Goal: Task Accomplishment & Management: Manage account settings

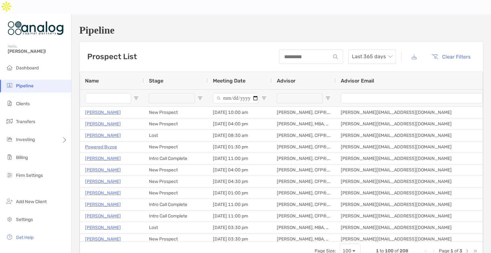
type input "*****"
type input "**********"
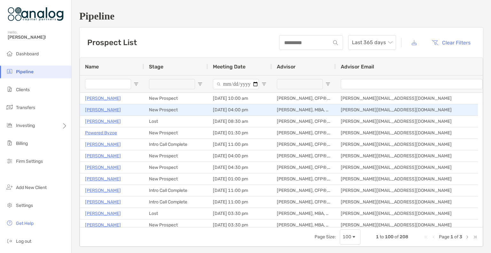
type input "*****"
type input "**********"
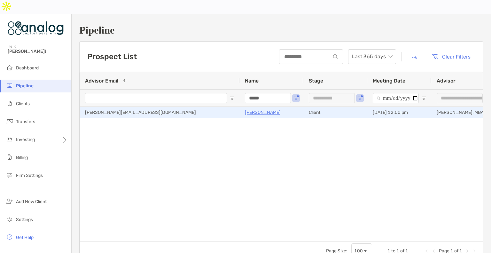
click at [253, 108] on p "[PERSON_NAME]" at bounding box center [263, 112] width 36 height 8
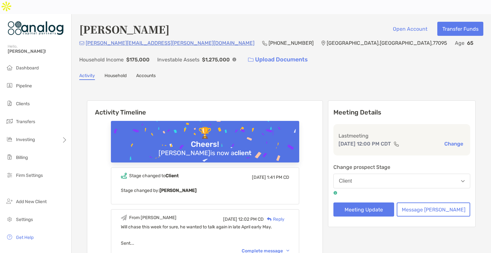
click at [146, 73] on link "Accounts" at bounding box center [146, 76] width 20 height 7
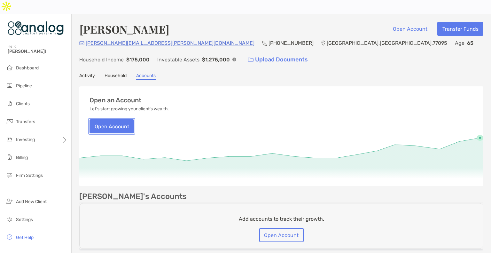
click at [122, 119] on button "Open Account" at bounding box center [112, 126] width 44 height 14
click at [118, 73] on link "Household" at bounding box center [116, 76] width 22 height 7
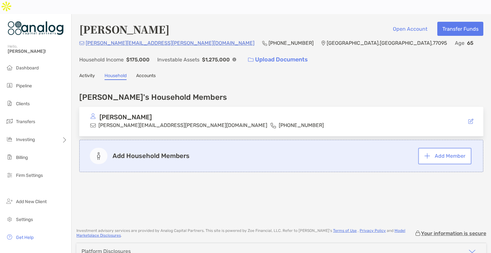
click at [431, 149] on button "Add Member" at bounding box center [445, 156] width 51 height 14
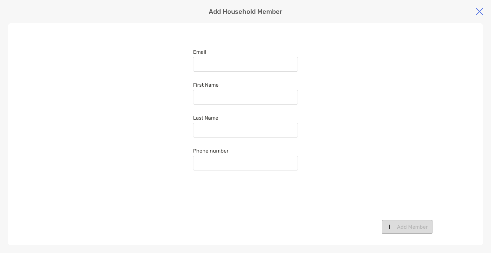
click at [216, 61] on div at bounding box center [245, 64] width 105 height 15
click at [216, 62] on input "Email" at bounding box center [246, 64] width 104 height 5
click at [478, 10] on img at bounding box center [480, 12] width 8 height 8
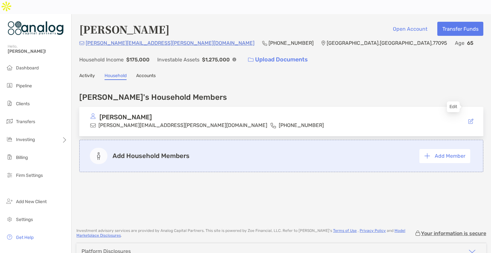
click at [463, 118] on div at bounding box center [460, 121] width 36 height 6
click at [469, 119] on icon at bounding box center [471, 121] width 5 height 5
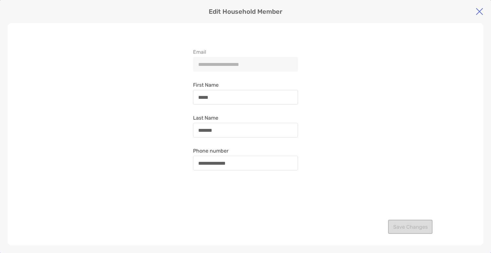
click at [481, 10] on img at bounding box center [480, 12] width 8 height 8
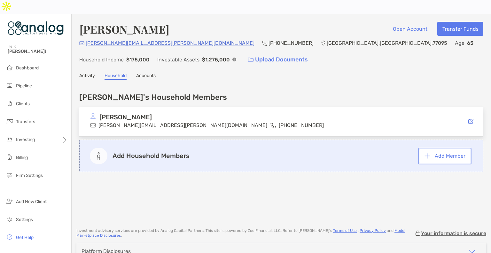
click at [436, 149] on button "Add Member" at bounding box center [445, 156] width 51 height 14
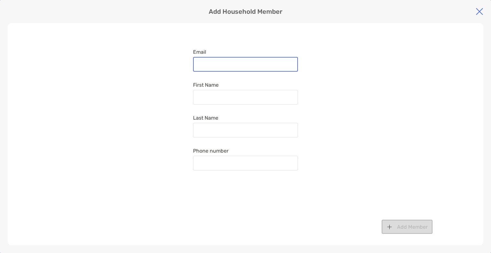
click at [231, 65] on input "Email" at bounding box center [246, 64] width 104 height 5
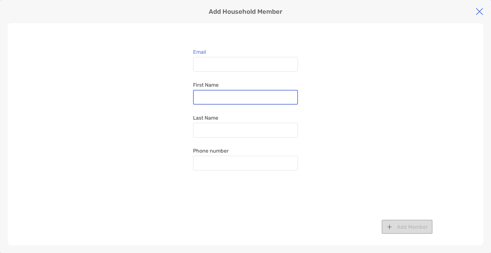
click at [212, 99] on input "First Name" at bounding box center [246, 97] width 104 height 5
type input "****"
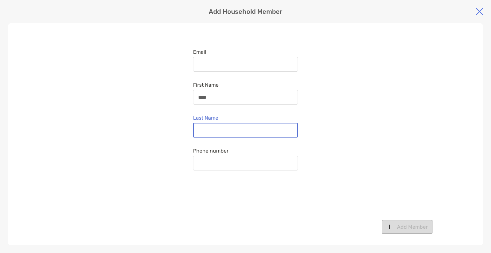
click at [221, 128] on input "Last Name" at bounding box center [246, 130] width 104 height 5
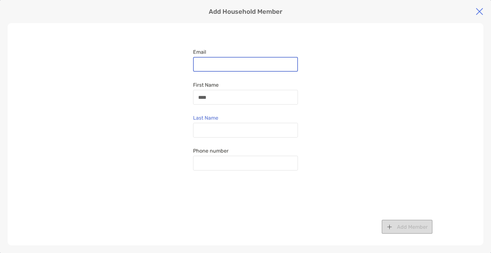
click at [205, 63] on input "Email" at bounding box center [246, 64] width 104 height 5
type input "*"
type input "**********"
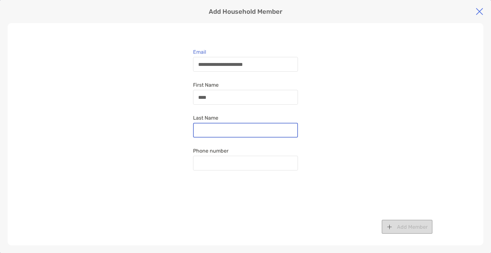
click at [209, 130] on input "Last Name" at bounding box center [246, 130] width 104 height 5
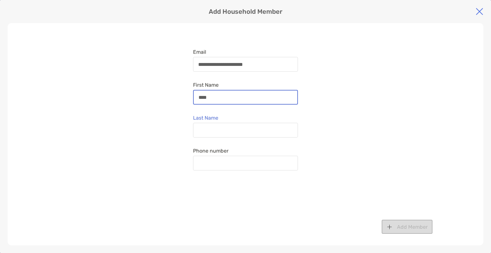
click at [205, 95] on input "****" at bounding box center [246, 97] width 104 height 5
click at [203, 101] on div "****" at bounding box center [245, 97] width 105 height 15
click at [203, 100] on input "****" at bounding box center [246, 97] width 104 height 5
click at [214, 97] on input "****" at bounding box center [246, 97] width 104 height 5
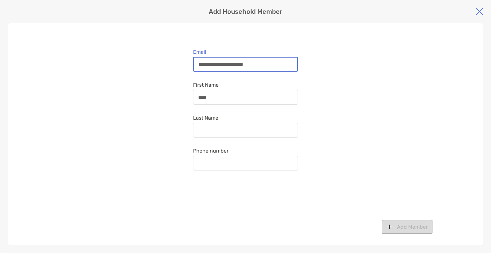
drag, startPoint x: 267, startPoint y: 64, endPoint x: 182, endPoint y: 62, distance: 85.1
click at [182, 62] on div "**********" at bounding box center [246, 134] width 476 height 222
type input "**********"
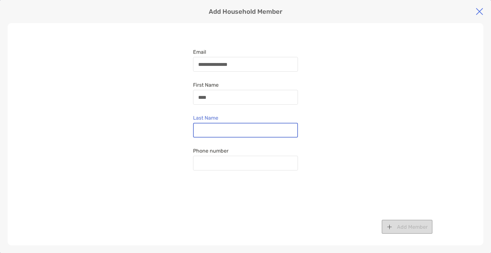
click at [209, 128] on input "Last Name" at bounding box center [246, 130] width 104 height 5
type input "*******"
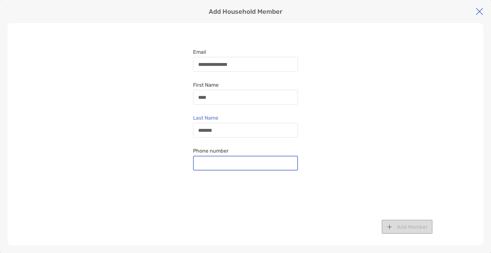
click at [202, 165] on input "Phone number" at bounding box center [246, 163] width 104 height 5
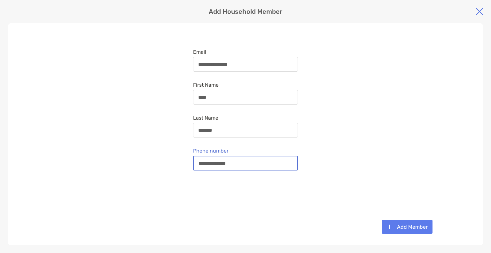
type input "**********"
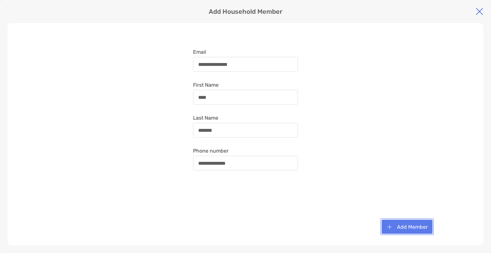
click at [408, 225] on button "Add Member" at bounding box center [407, 227] width 51 height 14
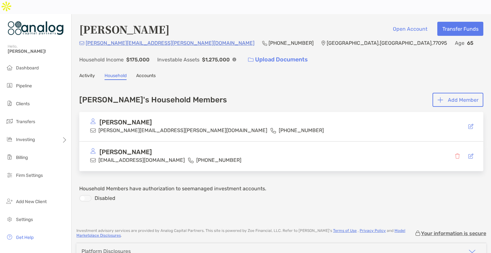
click at [149, 73] on link "Accounts" at bounding box center [146, 76] width 20 height 7
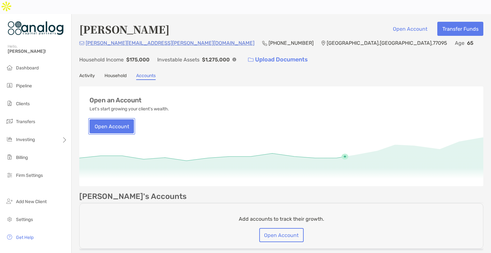
click at [114, 119] on button "Open Account" at bounding box center [112, 126] width 44 height 14
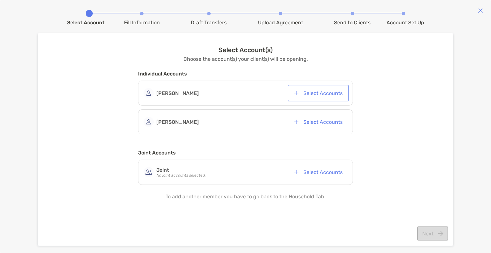
click at [317, 93] on button "Select Accounts" at bounding box center [318, 93] width 59 height 14
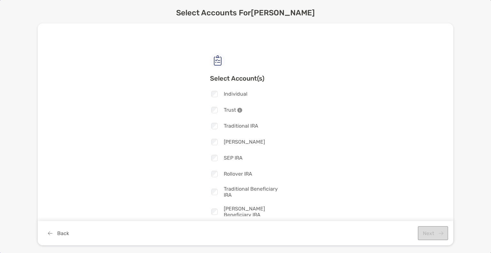
click at [215, 168] on div "Checkbox Individual Checkbox Trust Checkbox Traditional IRA Checkbox Roth IRA C…" at bounding box center [245, 154] width 71 height 128
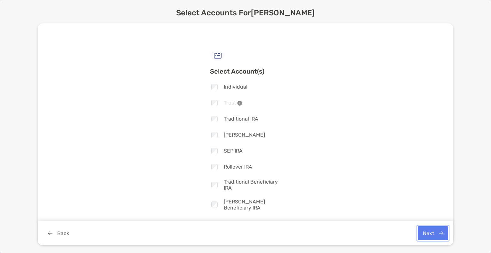
click at [428, 234] on button "Next" at bounding box center [433, 233] width 30 height 14
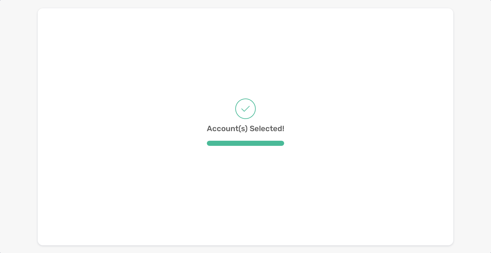
scroll to position [0, 0]
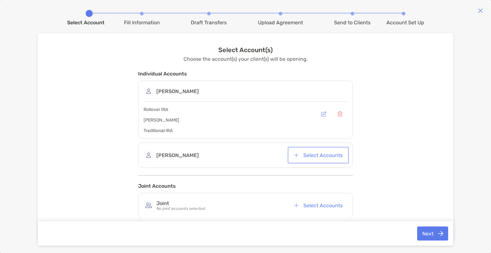
click at [322, 158] on button "Select Accounts" at bounding box center [318, 155] width 59 height 14
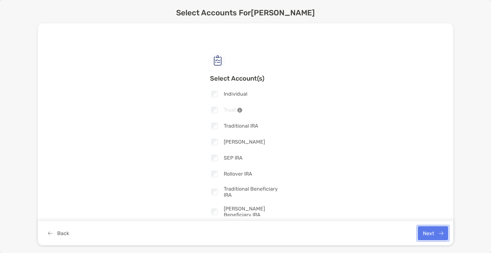
click at [429, 231] on button "Next" at bounding box center [433, 233] width 30 height 14
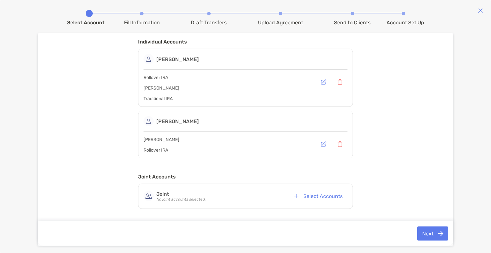
scroll to position [35, 0]
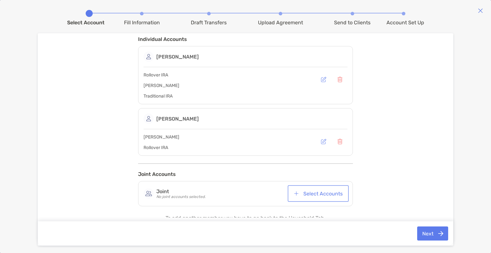
click at [327, 189] on button "Select Accounts" at bounding box center [318, 194] width 59 height 14
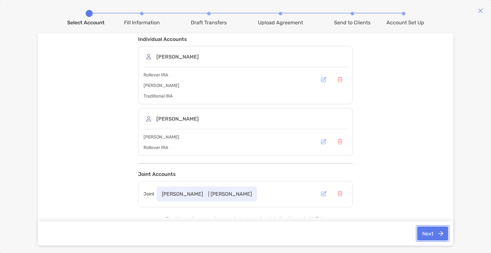
click at [429, 232] on button "Next" at bounding box center [433, 234] width 31 height 14
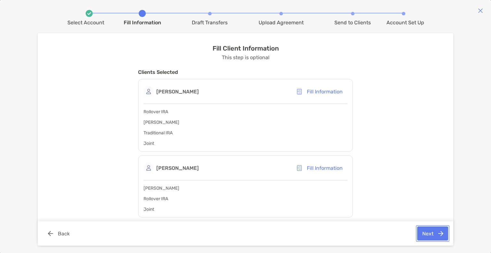
scroll to position [0, 0]
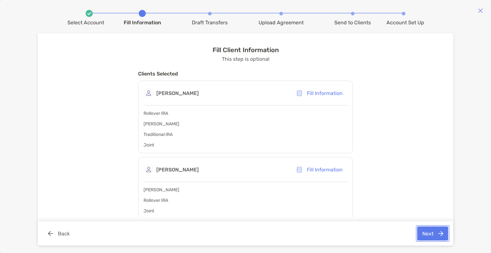
click at [426, 233] on button "Next" at bounding box center [433, 234] width 31 height 14
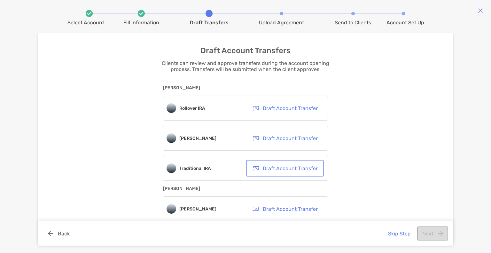
click at [294, 170] on button "Draft Account Transfer" at bounding box center [285, 168] width 75 height 14
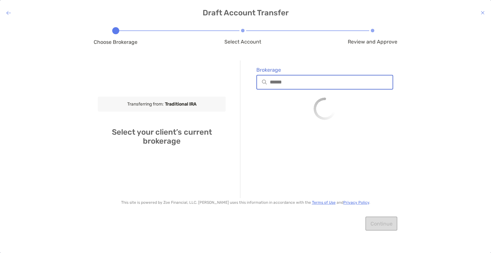
click at [285, 84] on input "Brokerage" at bounding box center [331, 81] width 123 height 5
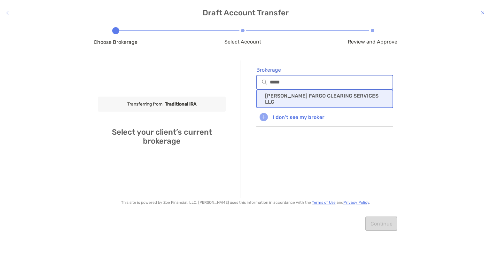
type input "*****"
click at [283, 99] on p "WELLS FARGO CLEARING SERVICES LLC" at bounding box center [325, 99] width 120 height 12
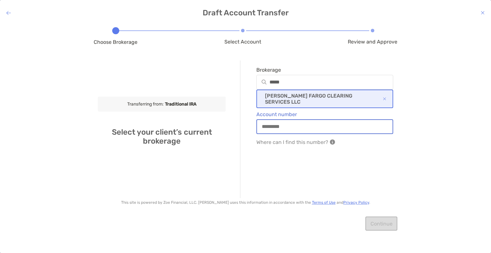
click at [293, 124] on input "Account number" at bounding box center [325, 126] width 136 height 5
click at [276, 126] on input "*********" at bounding box center [325, 126] width 136 height 5
click at [344, 125] on input "*********" at bounding box center [325, 126] width 136 height 5
type input "*********"
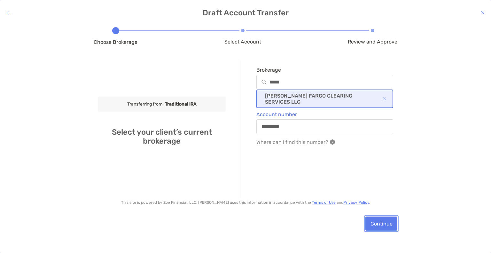
click at [385, 225] on button "Continue" at bounding box center [382, 224] width 32 height 14
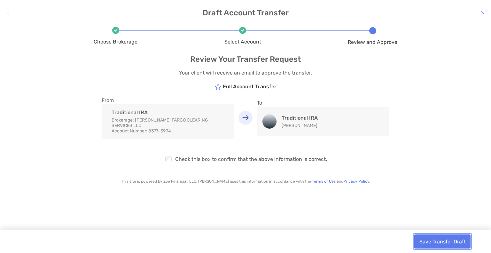
click at [436, 238] on button "Save Transfer Draft" at bounding box center [443, 242] width 56 height 14
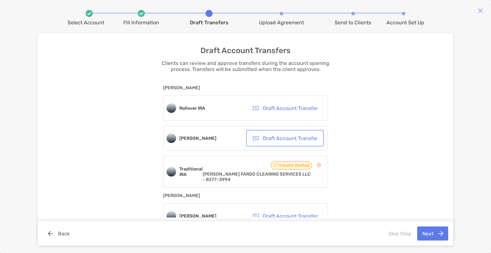
click at [279, 139] on button "Draft Account Transfer" at bounding box center [285, 138] width 75 height 14
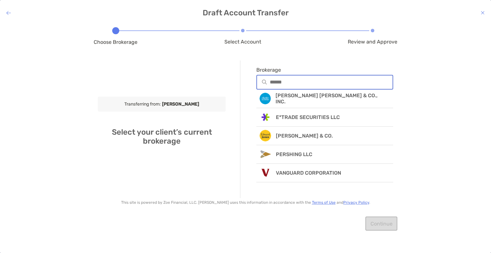
click at [284, 83] on input "Brokerage" at bounding box center [331, 81] width 123 height 5
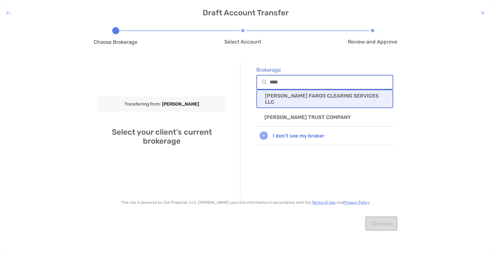
type input "****"
click at [289, 93] on div "WELLS FARGO CLEARING SERVICES LLC" at bounding box center [325, 99] width 137 height 19
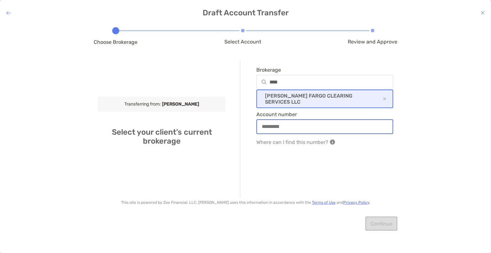
click at [286, 126] on input "Account number" at bounding box center [325, 126] width 136 height 5
type input "*********"
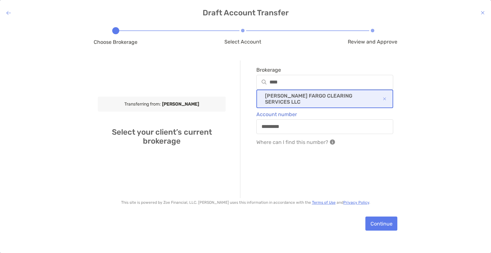
click at [296, 171] on div "Brokerage **** WELLS FARGO CLEARING SERVICES LLC Account number ********* Where…" at bounding box center [316, 129] width 153 height 138
click at [378, 222] on button "Continue" at bounding box center [382, 224] width 32 height 14
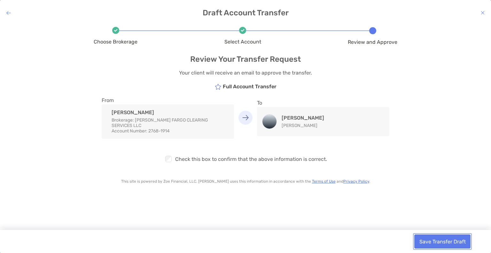
click at [421, 242] on button "Save Transfer Draft" at bounding box center [443, 242] width 56 height 14
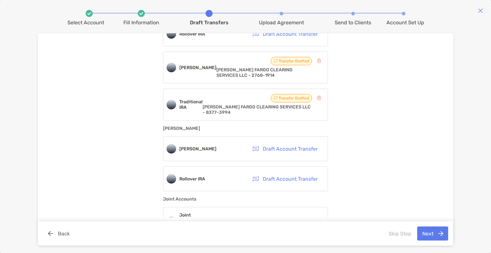
scroll to position [77, 0]
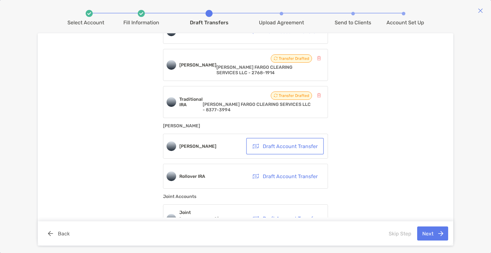
click at [293, 142] on button "Draft Account Transfer" at bounding box center [285, 146] width 75 height 14
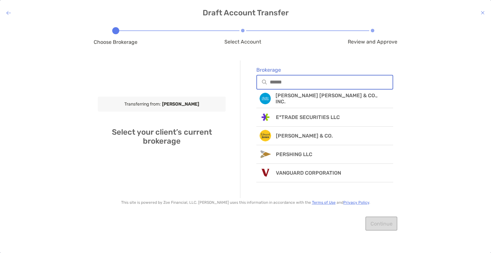
click at [282, 80] on input "Brokerage" at bounding box center [331, 81] width 123 height 5
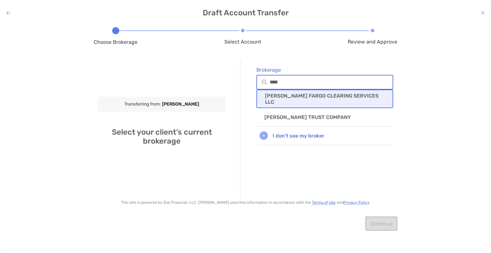
type input "****"
click at [296, 103] on div "WELLS FARGO CLEARING SERVICES LLC" at bounding box center [325, 99] width 137 height 19
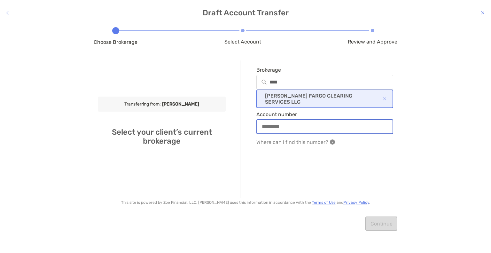
click at [285, 126] on input "Account number" at bounding box center [325, 126] width 136 height 5
type input "*********"
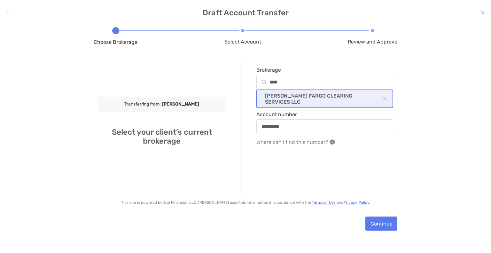
click at [296, 179] on div "Brokerage **** WELLS FARGO CLEARING SERVICES LLC Account number ********* Where…" at bounding box center [316, 129] width 153 height 138
click at [385, 228] on button "Continue" at bounding box center [382, 224] width 32 height 14
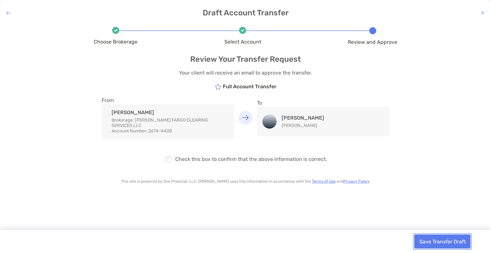
click at [426, 243] on button "Save Transfer Draft" at bounding box center [443, 242] width 56 height 14
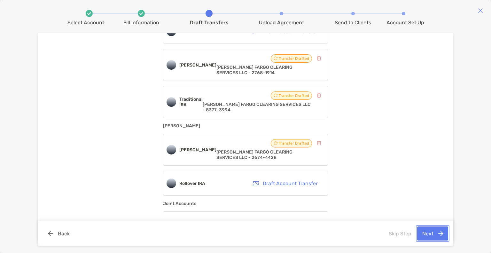
click at [435, 233] on button "Next" at bounding box center [433, 234] width 31 height 14
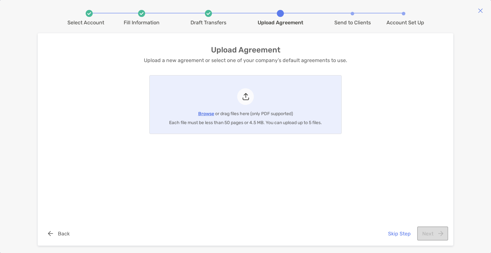
scroll to position [0, 0]
click at [400, 237] on button "Skip Step" at bounding box center [399, 234] width 33 height 14
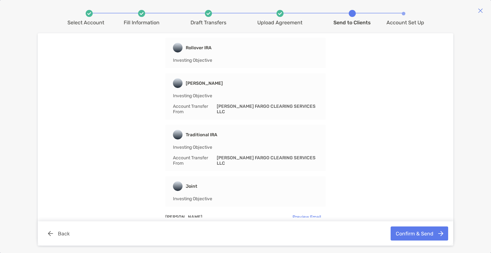
scroll to position [85, 0]
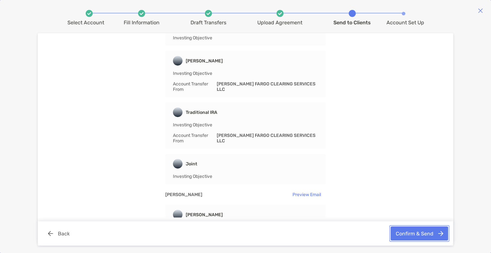
click at [410, 234] on button "Confirm & Send" at bounding box center [420, 234] width 58 height 14
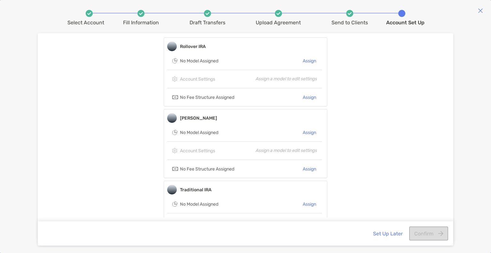
scroll to position [43, 0]
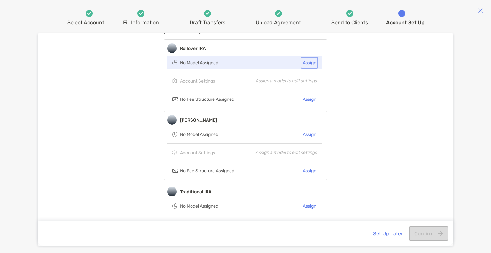
click at [311, 65] on button "Assign" at bounding box center [309, 62] width 15 height 9
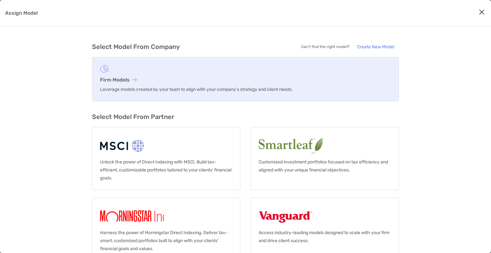
click at [129, 77] on h3 "Firm Models" at bounding box center [245, 80] width 291 height 6
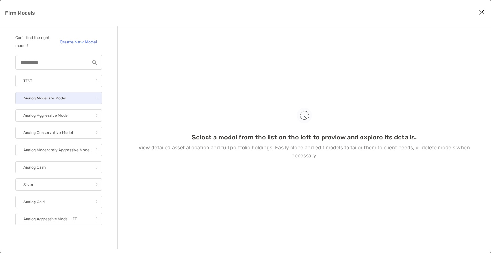
click at [60, 99] on p "Analog Moderate Model" at bounding box center [44, 98] width 43 height 8
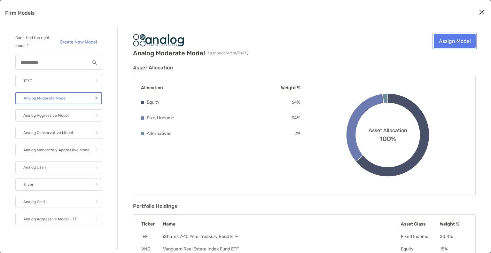
click at [442, 44] on link "Assign Model" at bounding box center [455, 41] width 42 height 14
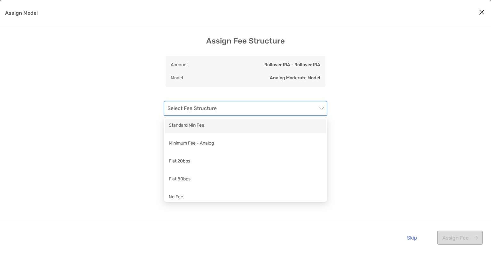
click at [296, 107] on input "Assign Model" at bounding box center [243, 108] width 150 height 14
click at [280, 129] on div "Standard Min Fee" at bounding box center [246, 126] width 154 height 8
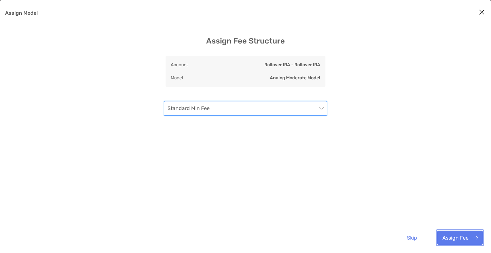
click at [448, 242] on button "Assign Fee" at bounding box center [460, 238] width 45 height 14
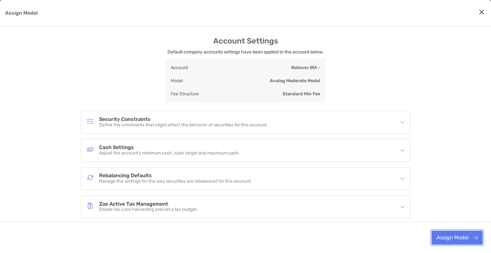
click at [446, 238] on button "Assign Model" at bounding box center [457, 238] width 51 height 14
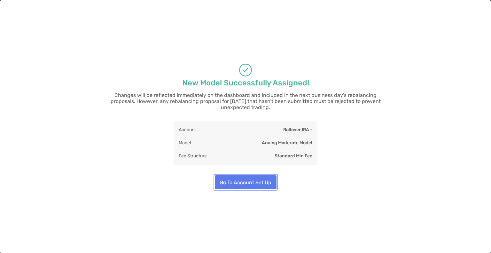
click at [262, 178] on button "Go To Account Set Up" at bounding box center [246, 182] width 62 height 14
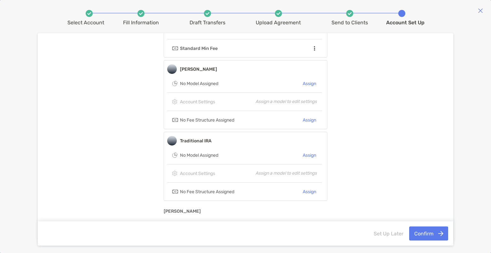
scroll to position [100, 0]
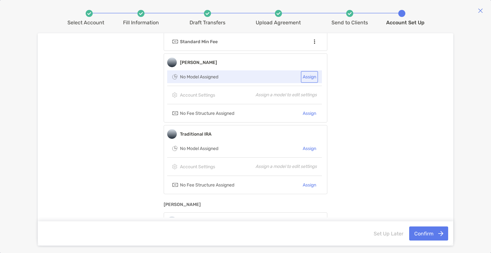
click at [307, 76] on button "Assign" at bounding box center [309, 76] width 15 height 9
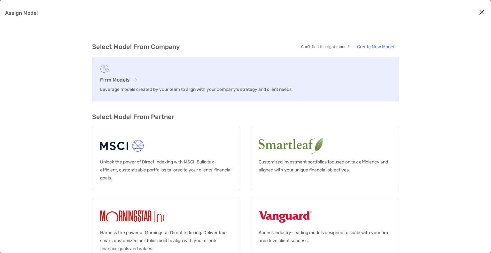
click at [134, 80] on icon "Assign Model" at bounding box center [134, 79] width 4 height 5
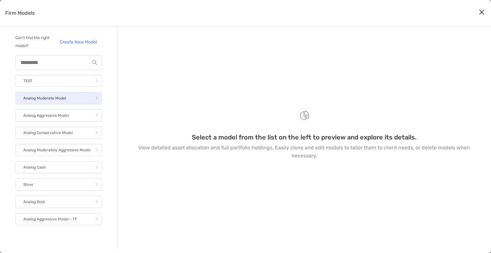
click at [83, 99] on link "Analog Moderate Model" at bounding box center [58, 98] width 87 height 12
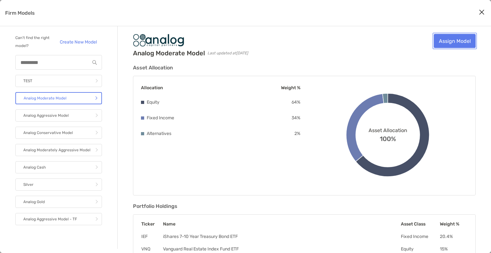
click at [442, 47] on link "Assign Model" at bounding box center [455, 41] width 42 height 14
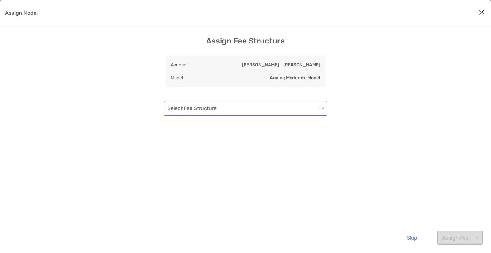
click at [250, 109] on input "Assign Model" at bounding box center [243, 108] width 150 height 14
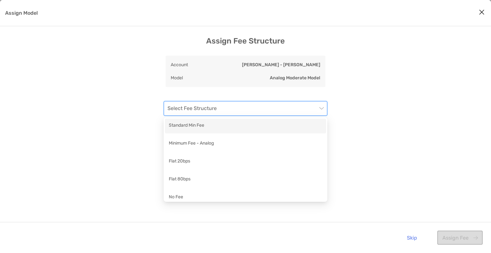
click at [237, 129] on div "Standard Min Fee" at bounding box center [246, 126] width 154 height 8
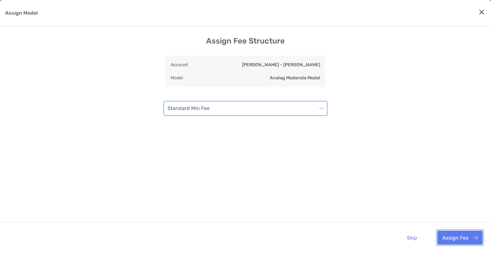
click at [444, 236] on button "Assign Fee" at bounding box center [460, 238] width 45 height 14
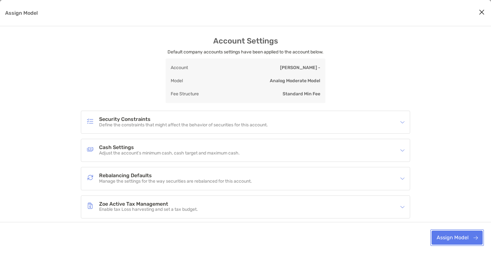
click at [441, 237] on button "Assign Model" at bounding box center [457, 238] width 51 height 14
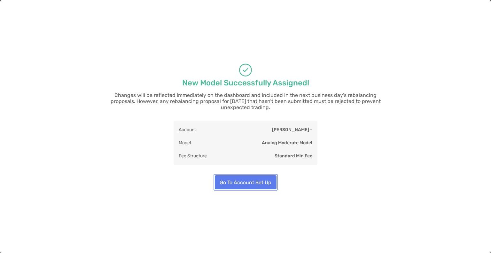
click at [261, 177] on button "Go To Account Set Up" at bounding box center [246, 182] width 62 height 14
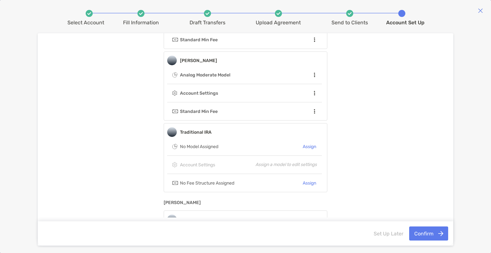
scroll to position [102, 0]
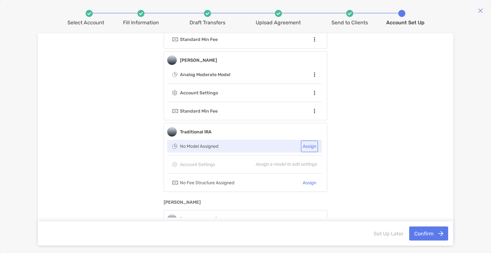
click at [307, 146] on button "Assign" at bounding box center [309, 146] width 15 height 9
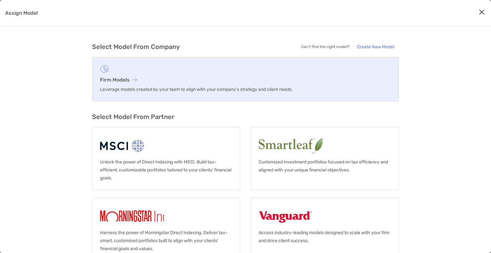
click at [125, 81] on h3 "Firm Models" at bounding box center [245, 80] width 291 height 6
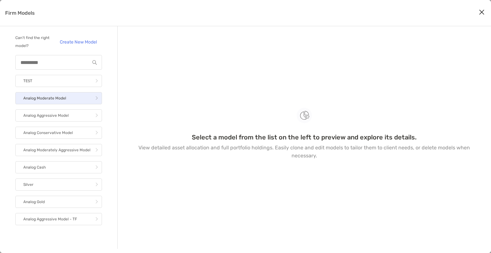
click at [64, 99] on p "Analog Moderate Model" at bounding box center [44, 98] width 43 height 8
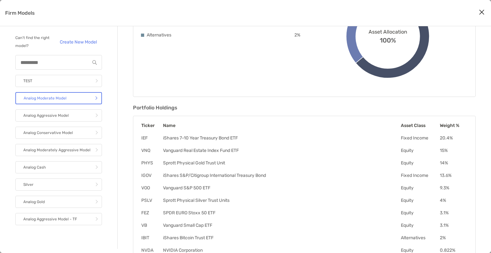
scroll to position [5, 0]
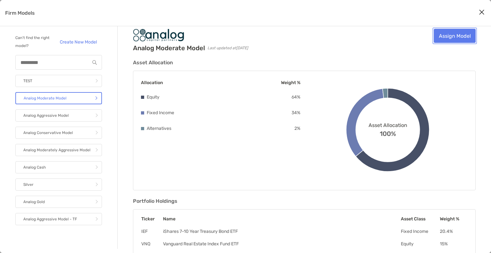
click at [442, 39] on link "Assign Model" at bounding box center [455, 36] width 42 height 14
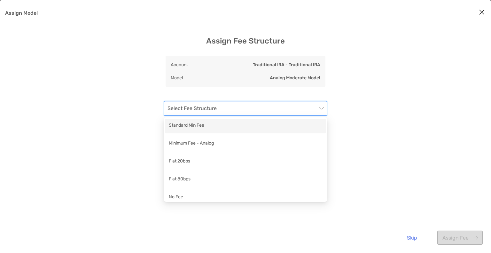
click at [251, 109] on input "Assign Model" at bounding box center [243, 108] width 150 height 14
click at [235, 124] on div "Standard Min Fee" at bounding box center [246, 126] width 154 height 8
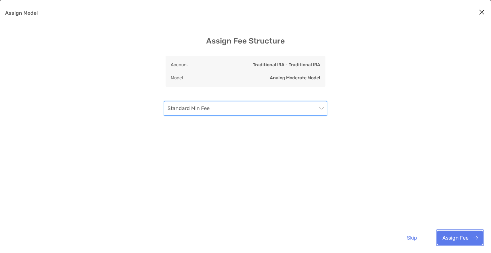
click at [462, 244] on button "Assign Fee" at bounding box center [460, 238] width 45 height 14
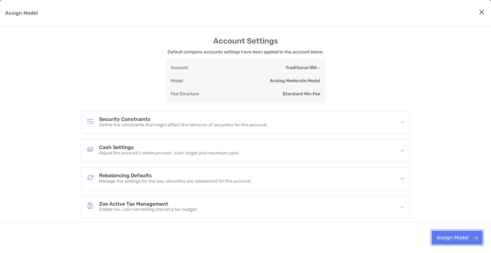
click at [446, 242] on button "Assign Model" at bounding box center [457, 238] width 51 height 14
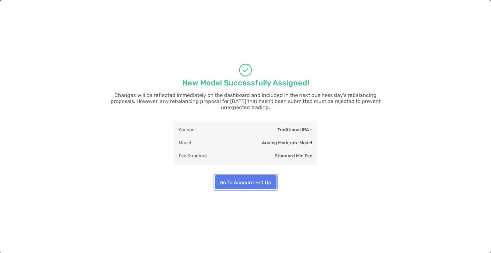
click at [255, 179] on button "Go To Account Set Up" at bounding box center [246, 182] width 62 height 14
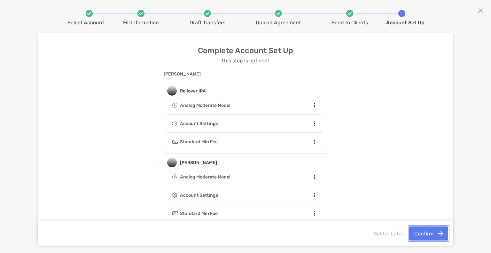
click at [426, 234] on button "Confirm" at bounding box center [429, 234] width 39 height 14
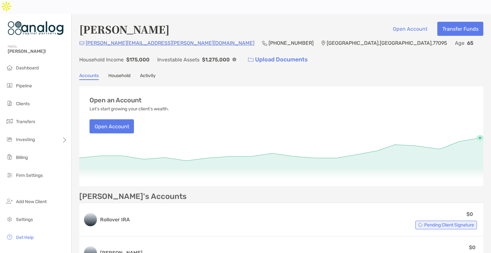
click at [124, 73] on link "Household" at bounding box center [119, 76] width 22 height 7
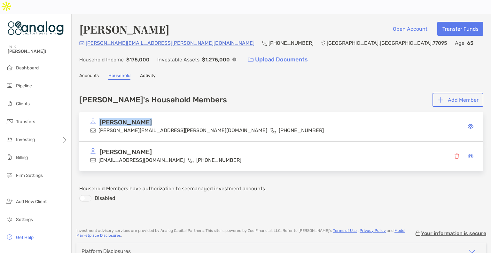
drag, startPoint x: 142, startPoint y: 107, endPoint x: 100, endPoint y: 106, distance: 41.6
click at [100, 118] on div "[PERSON_NAME]" at bounding box center [266, 122] width 352 height 8
copy p "[PERSON_NAME]"
drag, startPoint x: 157, startPoint y: 116, endPoint x: 99, endPoint y: 117, distance: 57.9
click at [99, 118] on div "Byron Michael byron.michael@wpi.com (713) 371-7990" at bounding box center [266, 126] width 352 height 16
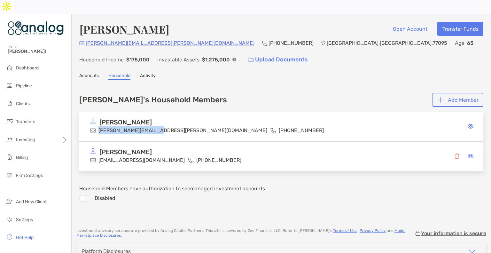
copy p "[PERSON_NAME][EMAIL_ADDRESS][PERSON_NAME][DOMAIN_NAME]"
drag, startPoint x: 138, startPoint y: 137, endPoint x: 101, endPoint y: 138, distance: 37.1
click at [101, 148] on div "[PERSON_NAME]" at bounding box center [186, 152] width 193 height 8
copy p "[PERSON_NAME]"
drag, startPoint x: 142, startPoint y: 145, endPoint x: 99, endPoint y: 145, distance: 43.2
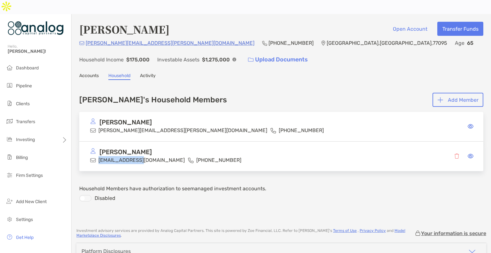
click at [99, 148] on div "Anna Michael absmich@aol.com (832) 728-2255" at bounding box center [186, 156] width 193 height 16
copy p "absmich@aol.com"
click at [91, 73] on link "Accounts" at bounding box center [89, 76] width 20 height 7
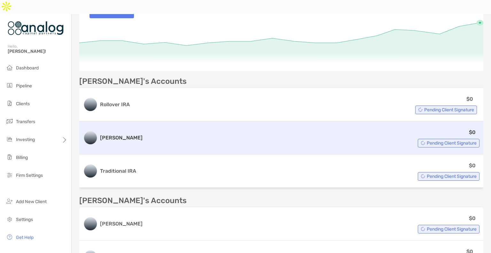
scroll to position [117, 0]
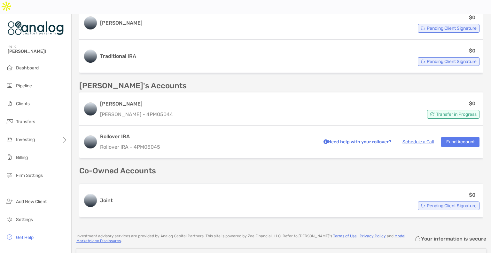
scroll to position [227, 0]
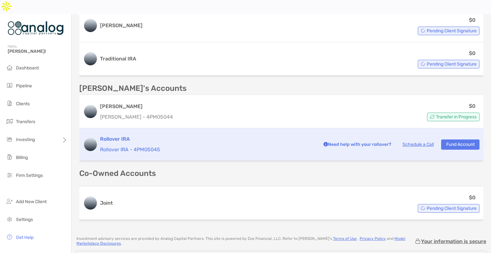
click at [404, 142] on link "Schedule a Call" at bounding box center [418, 144] width 31 height 5
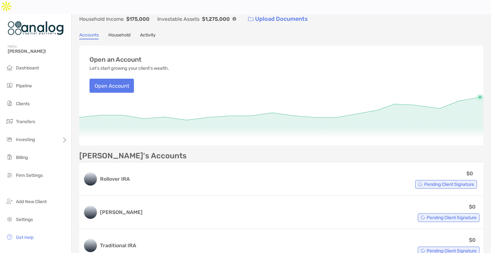
scroll to position [0, 0]
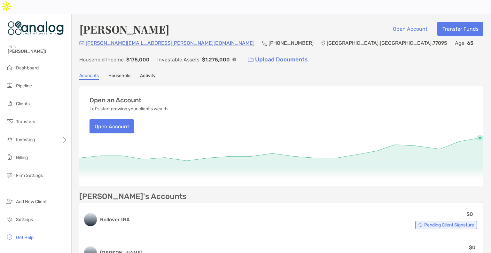
click at [113, 73] on link "Household" at bounding box center [119, 76] width 22 height 7
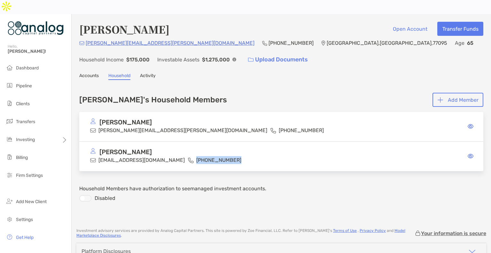
drag, startPoint x: 189, startPoint y: 142, endPoint x: 153, endPoint y: 146, distance: 36.4
click at [196, 156] on p "(832) 728-2255" at bounding box center [218, 160] width 45 height 8
copy p "(832) 728-2255"
drag, startPoint x: 141, startPoint y: 143, endPoint x: 99, endPoint y: 146, distance: 41.7
click at [99, 156] on p "absmich@aol.com" at bounding box center [142, 160] width 86 height 8
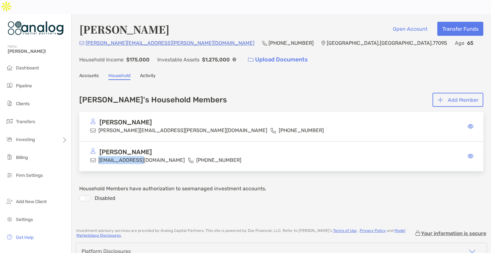
copy p "absmich@aol.com"
click at [93, 73] on link "Accounts" at bounding box center [89, 76] width 20 height 7
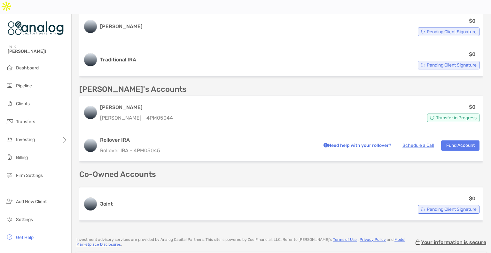
scroll to position [256, 0]
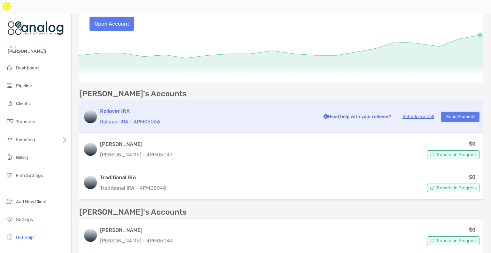
scroll to position [104, 0]
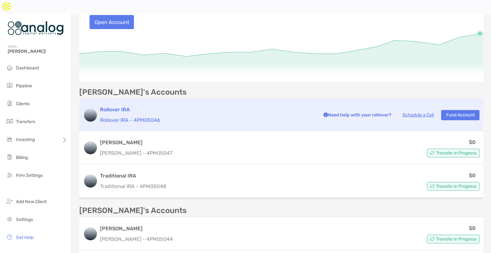
click at [164, 116] on p "Rollover IRA - 4PM05046" at bounding box center [207, 120] width 215 height 8
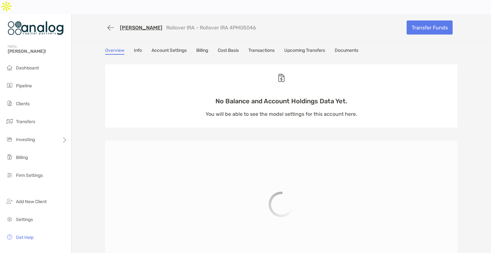
click at [228, 25] on p "Rollover IRA - Rollover IRA 4PM05046" at bounding box center [211, 28] width 90 height 6
copy p "4PM05046"
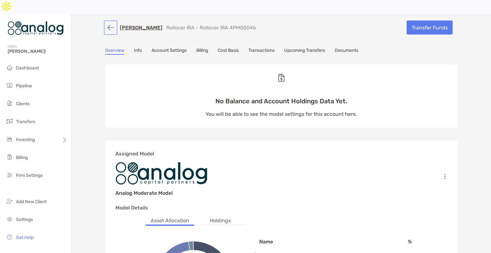
click at [110, 22] on button "button" at bounding box center [110, 28] width 11 height 12
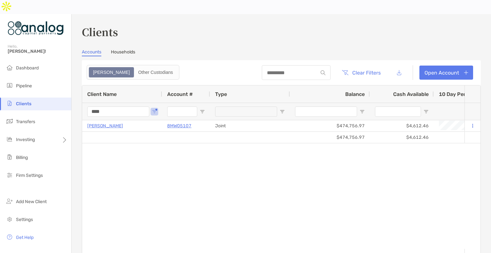
click at [97, 107] on input "****" at bounding box center [118, 112] width 62 height 10
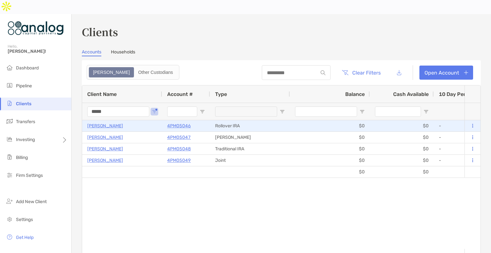
type input "*****"
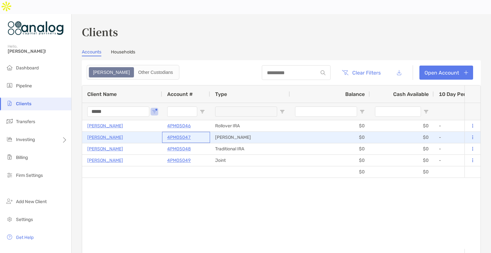
drag, startPoint x: 193, startPoint y: 123, endPoint x: 167, endPoint y: 124, distance: 26.6
click at [167, 132] on div "4PM05047" at bounding box center [186, 137] width 48 height 11
click at [171, 133] on p "4PM05047" at bounding box center [179, 137] width 24 height 8
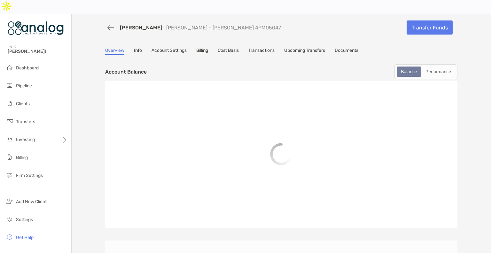
click at [218, 25] on p "[PERSON_NAME] - [PERSON_NAME] 4PM05047" at bounding box center [223, 28] width 115 height 6
copy p "4PM05047"
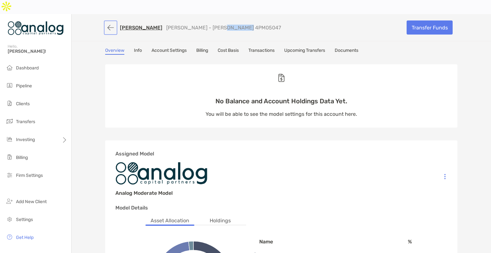
click at [108, 22] on button "button" at bounding box center [110, 28] width 11 height 12
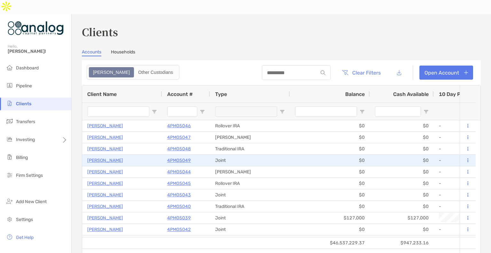
type input "*****"
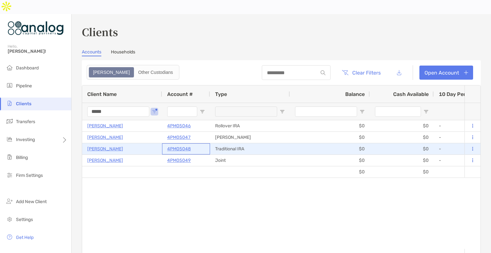
click at [177, 145] on p "4PM05048" at bounding box center [179, 149] width 24 height 8
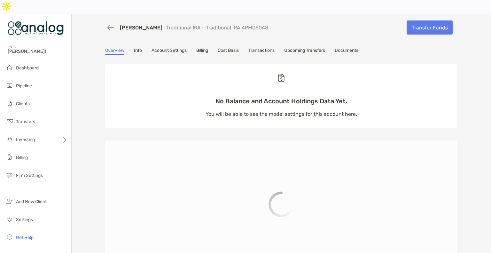
click at [252, 25] on p "Traditional IRA - Traditional IRA 4PM05048" at bounding box center [217, 28] width 102 height 6
copy p "4PM05048"
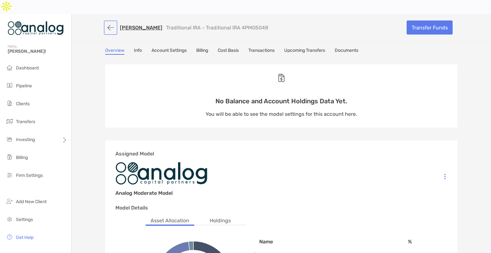
click at [109, 22] on button "button" at bounding box center [110, 28] width 11 height 12
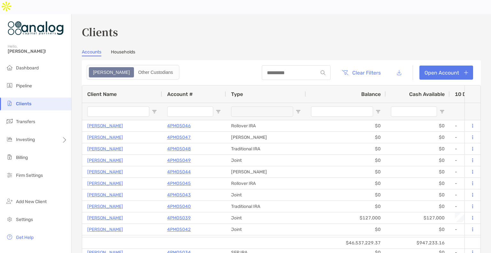
type input "*****"
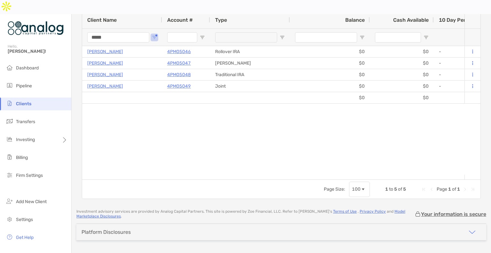
scroll to position [77, 0]
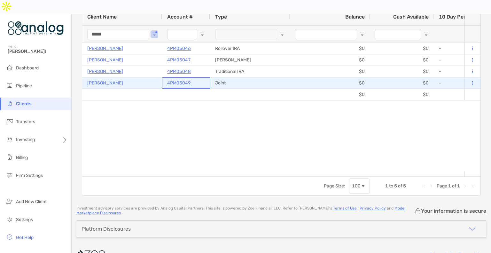
drag, startPoint x: 195, startPoint y: 66, endPoint x: 163, endPoint y: 66, distance: 32.0
click at [163, 77] on div "4PM05049" at bounding box center [186, 82] width 48 height 11
click at [176, 79] on p "4PM05049" at bounding box center [179, 83] width 24 height 8
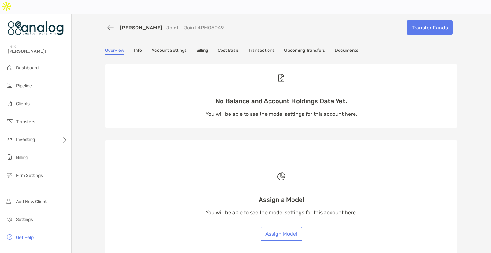
drag, startPoint x: 211, startPoint y: 15, endPoint x: 187, endPoint y: 13, distance: 23.7
click at [187, 22] on div "[PERSON_NAME] Joint - Joint 4PM05049" at bounding box center [253, 28] width 297 height 12
copy p "4PM05049"
click at [133, 25] on link "[PERSON_NAME]" at bounding box center [141, 28] width 43 height 6
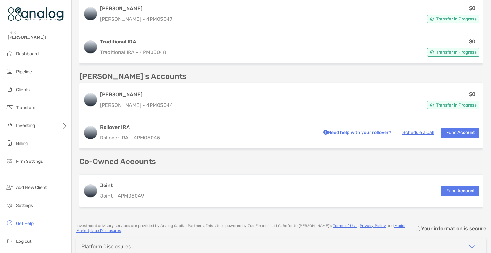
scroll to position [255, 0]
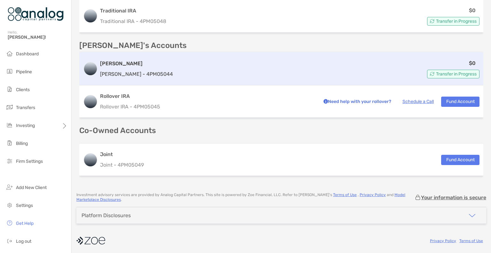
click at [148, 73] on p "[PERSON_NAME] - 4PM05044" at bounding box center [136, 74] width 73 height 8
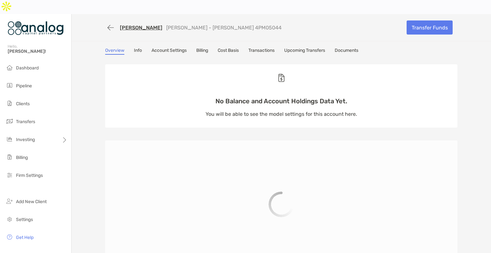
click at [210, 25] on p "[PERSON_NAME] - [PERSON_NAME] 4PM05044" at bounding box center [223, 28] width 115 height 6
copy p "4PM05044"
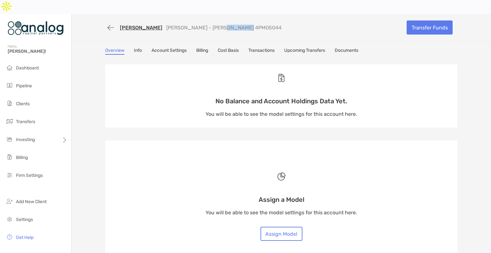
click at [142, 25] on link "[PERSON_NAME]" at bounding box center [141, 28] width 43 height 6
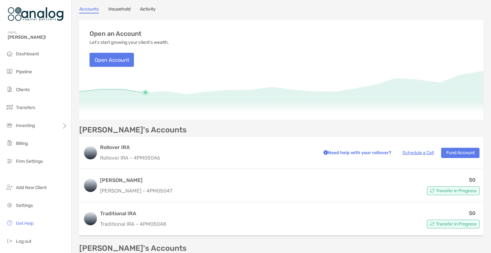
scroll to position [136, 0]
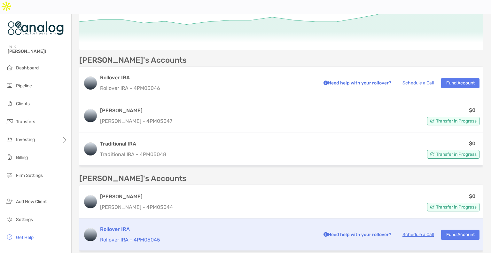
click at [146, 236] on p "Rollover IRA - 4PM05045" at bounding box center [207, 240] width 215 height 8
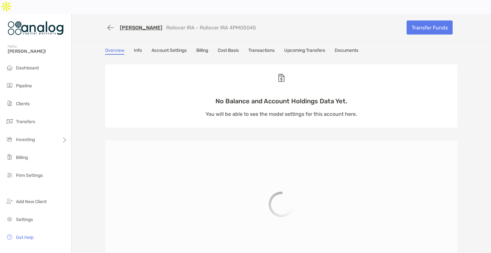
click at [226, 25] on p "Rollover IRA - Rollover IRA 4PM05045" at bounding box center [211, 28] width 90 height 6
copy p "4PM05045"
